Goal: Task Accomplishment & Management: Use online tool/utility

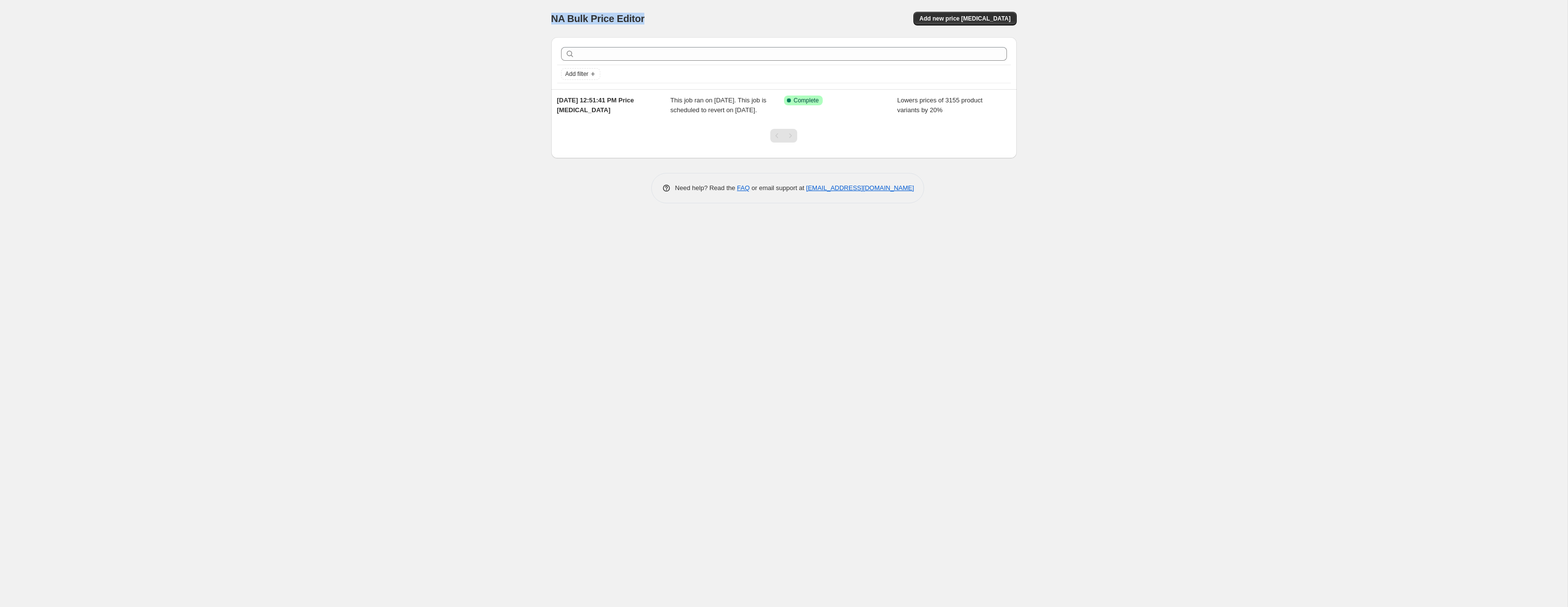
drag, startPoint x: 625, startPoint y: 14, endPoint x: 664, endPoint y: 14, distance: 39.0
click at [664, 14] on div "NA Bulk Price Editor. This page is ready NA Bulk Price Editor Add new price [ME…" at bounding box center [783, 109] width 489 height 218
copy span "NA Bulk Price Editor"
